Goal: Task Accomplishment & Management: Complete application form

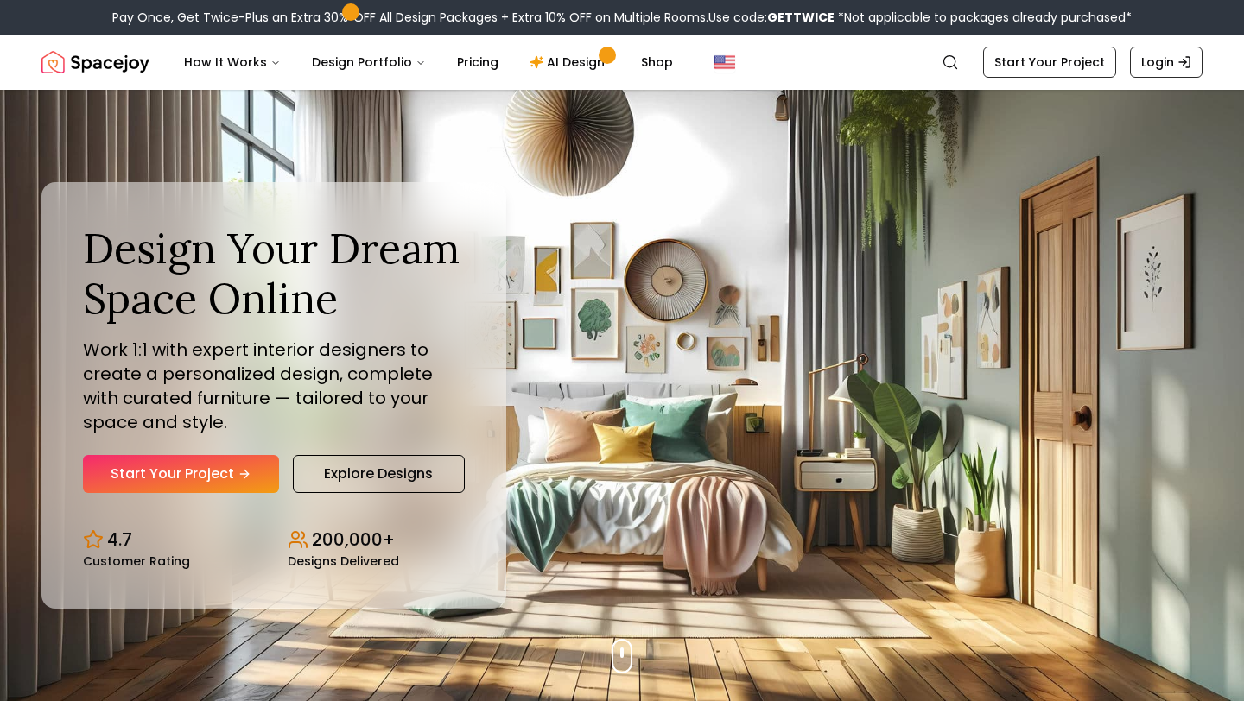
click at [229, 473] on link "Start Your Project" at bounding box center [181, 474] width 196 height 38
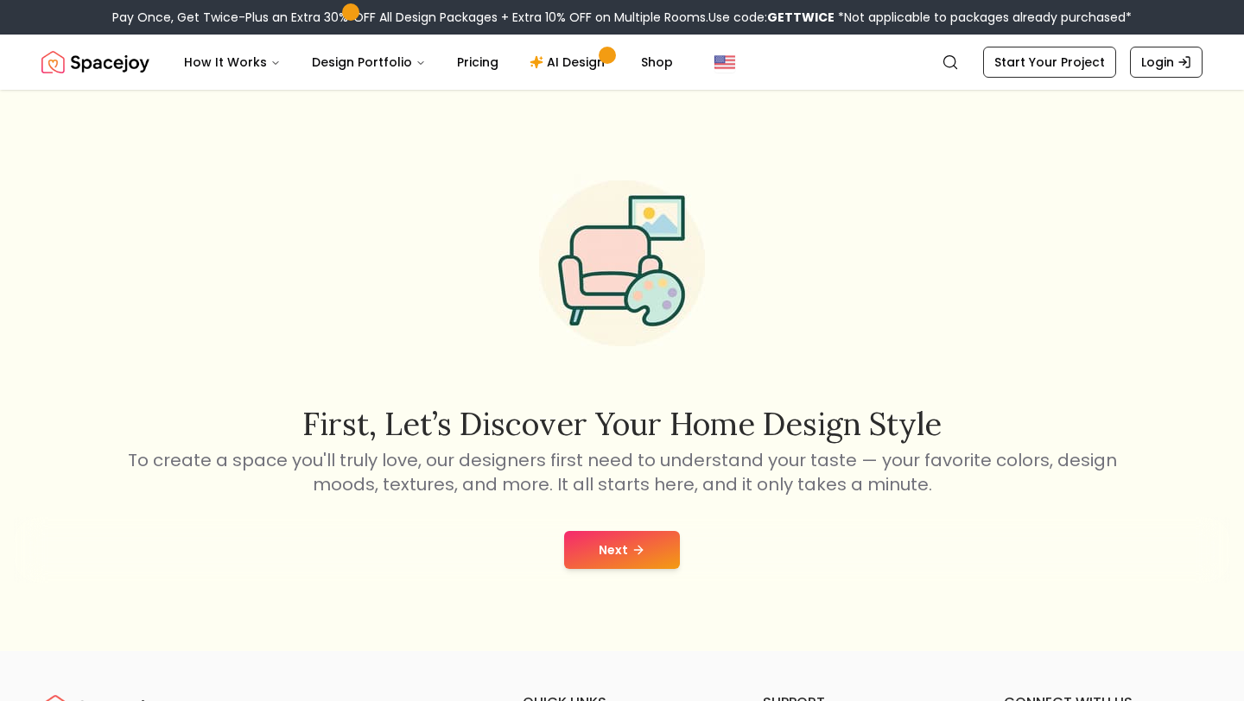
click at [643, 559] on button "Next" at bounding box center [622, 550] width 116 height 38
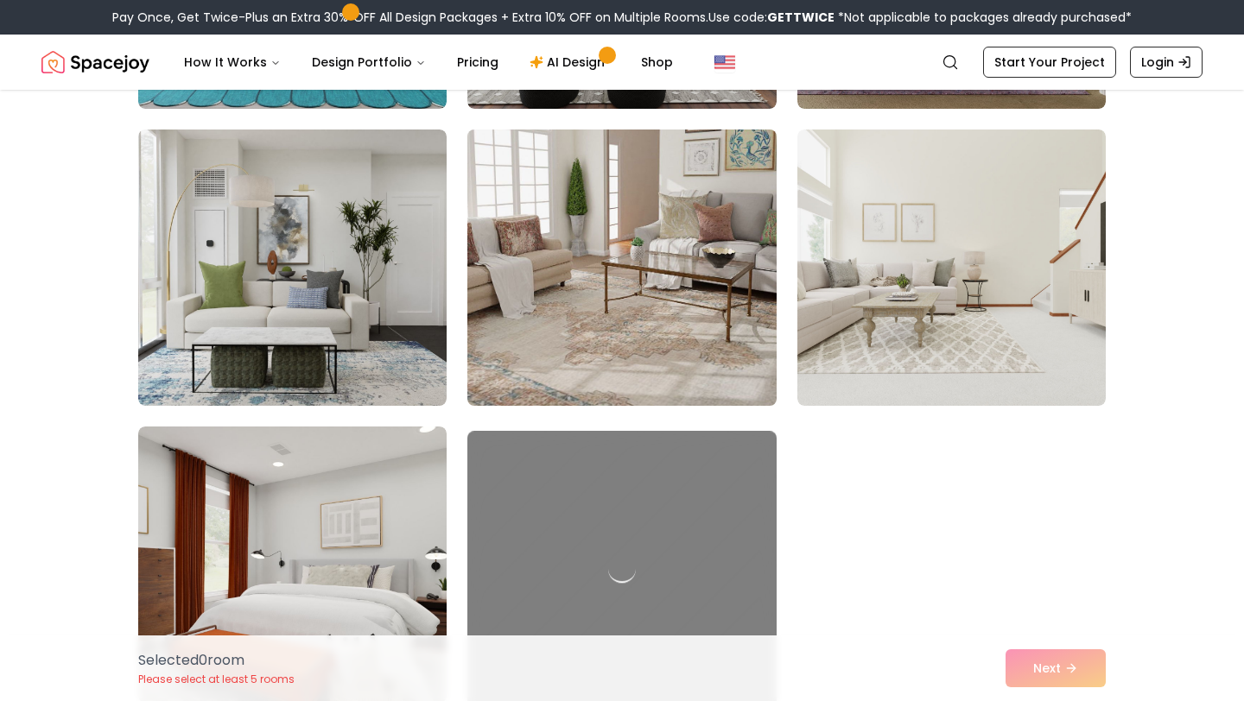
scroll to position [726, 0]
